Goal: Task Accomplishment & Management: Complete application form

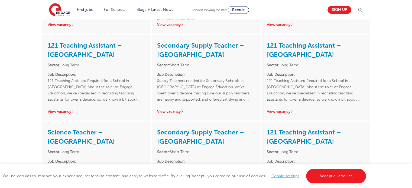
scroll to position [720, 0]
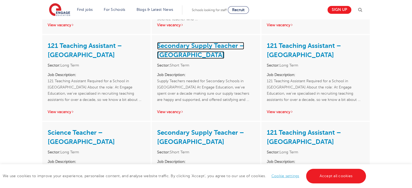
click at [194, 42] on link "Secondary Supply Teacher – [GEOGRAPHIC_DATA]" at bounding box center [200, 50] width 87 height 17
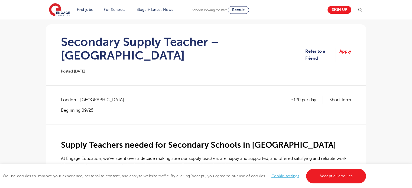
scroll to position [46, 0]
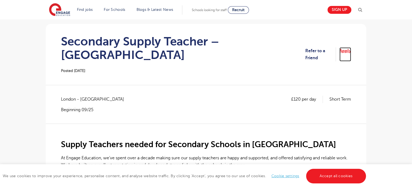
click at [341, 51] on link "Apply" at bounding box center [345, 54] width 12 height 14
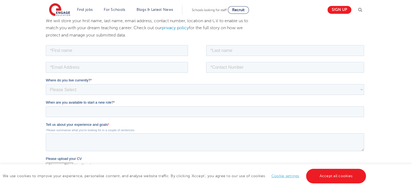
scroll to position [87, 0]
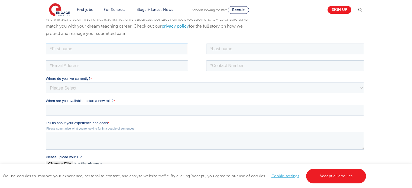
click at [167, 44] on input "text" at bounding box center [117, 48] width 142 height 11
type input "Mohammad Abu"
type input "Jaher"
type input "a.jaher@hotmail.co.uk"
type input "07904941380"
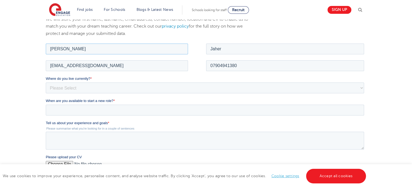
scroll to position [112, 0]
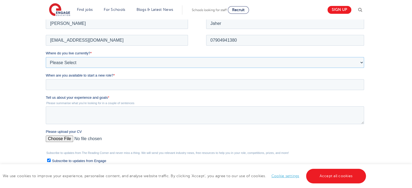
click at [101, 65] on select "Please Select UK Canada Ireland Australia New Zealand Europe USA South Africa J…" at bounding box center [205, 62] width 318 height 11
select select "UK"
click at [46, 57] on select "Please Select UK Canada Ireland Australia New Zealand Europe USA South Africa J…" at bounding box center [205, 62] width 318 height 11
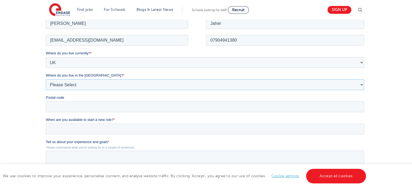
click at [93, 86] on select "Please Select Overseas Barnsley Bedfordshire Berkshire Bournemouth Bracknell Fo…" at bounding box center [205, 84] width 318 height 11
select select "City of London"
click at [46, 79] on select "Please Select Overseas Barnsley Bedfordshire Berkshire Bournemouth Bracknell Fo…" at bounding box center [205, 84] width 318 height 11
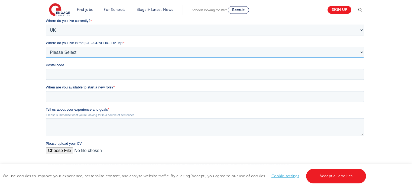
scroll to position [145, 0]
click at [93, 102] on fieldset "When are you available to start a new role? *" at bounding box center [206, 95] width 320 height 22
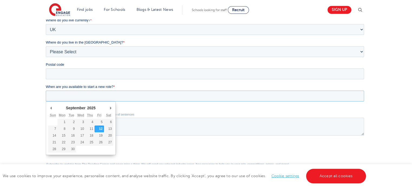
click at [93, 100] on input "When are you available to start a new role? *" at bounding box center [205, 96] width 318 height 11
type div "2025-09-29"
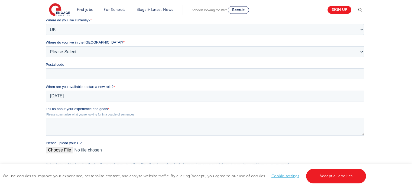
type input "2025/09/29"
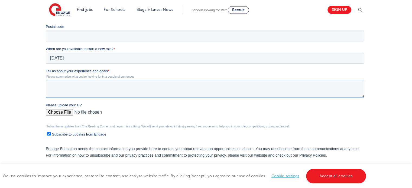
click at [71, 92] on textarea "Tell us about your experience and goals *" at bounding box center [205, 89] width 318 height 18
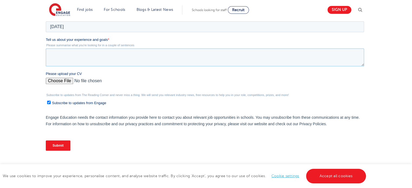
scroll to position [217, 0]
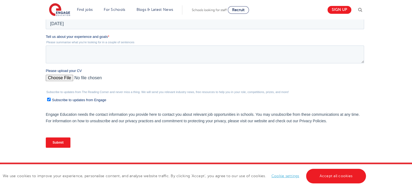
click at [48, 99] on div "Subscribe to updates from The Reading Corner and never miss a thing. We will se…" at bounding box center [206, 96] width 320 height 12
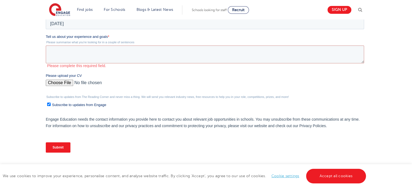
click at [50, 104] on input "Subscribe to updates from Engage" at bounding box center [49, 105] width 4 height 4
checkbox input "false"
click at [64, 84] on input "Please upload your CV" at bounding box center [205, 85] width 318 height 11
type input "C:\fakepath\Abu_CV.docx"
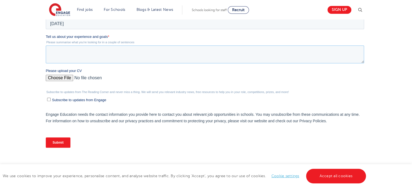
click at [82, 53] on textarea "Tell us about your experience and goals *" at bounding box center [205, 54] width 318 height 18
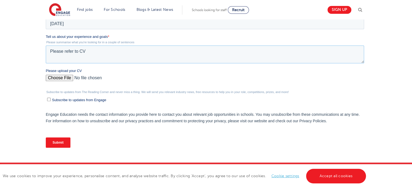
type textarea "Please refer to CV"
click at [62, 140] on input "Submit" at bounding box center [58, 143] width 25 height 10
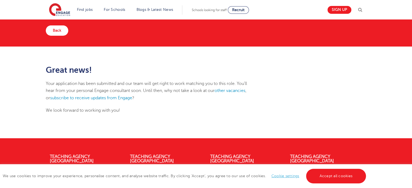
scroll to position [32, 0]
